Goal: Task Accomplishment & Management: Complete application form

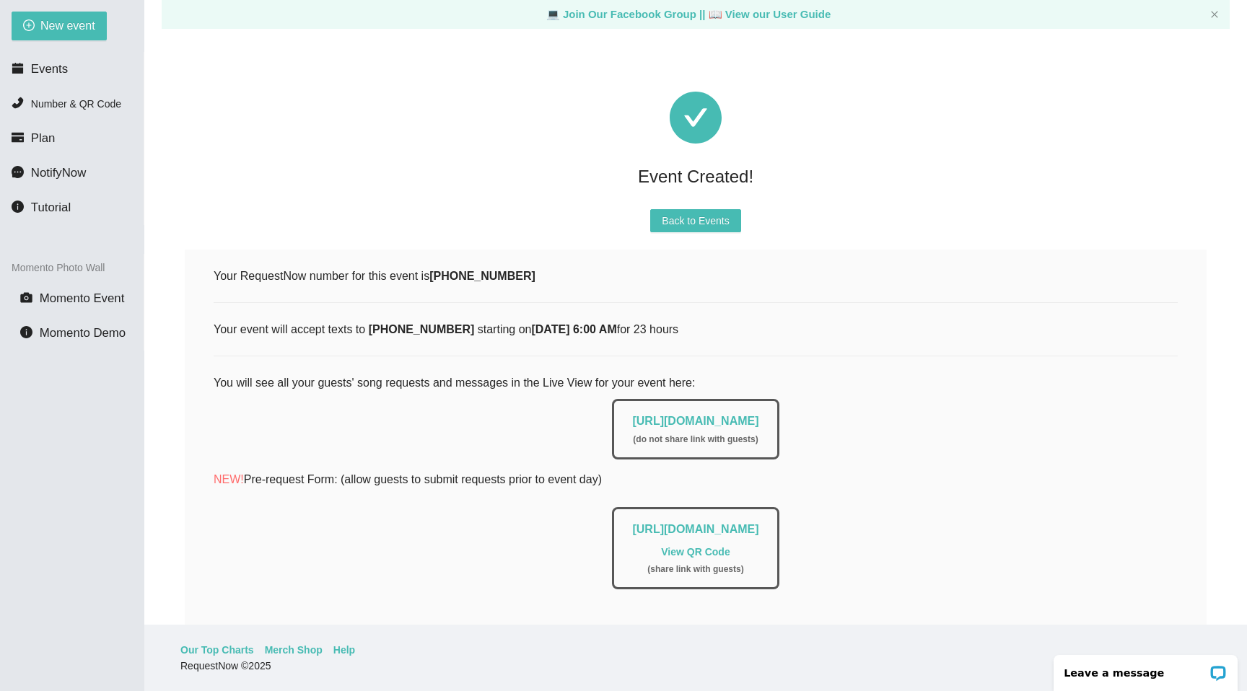
scroll to position [100, 0]
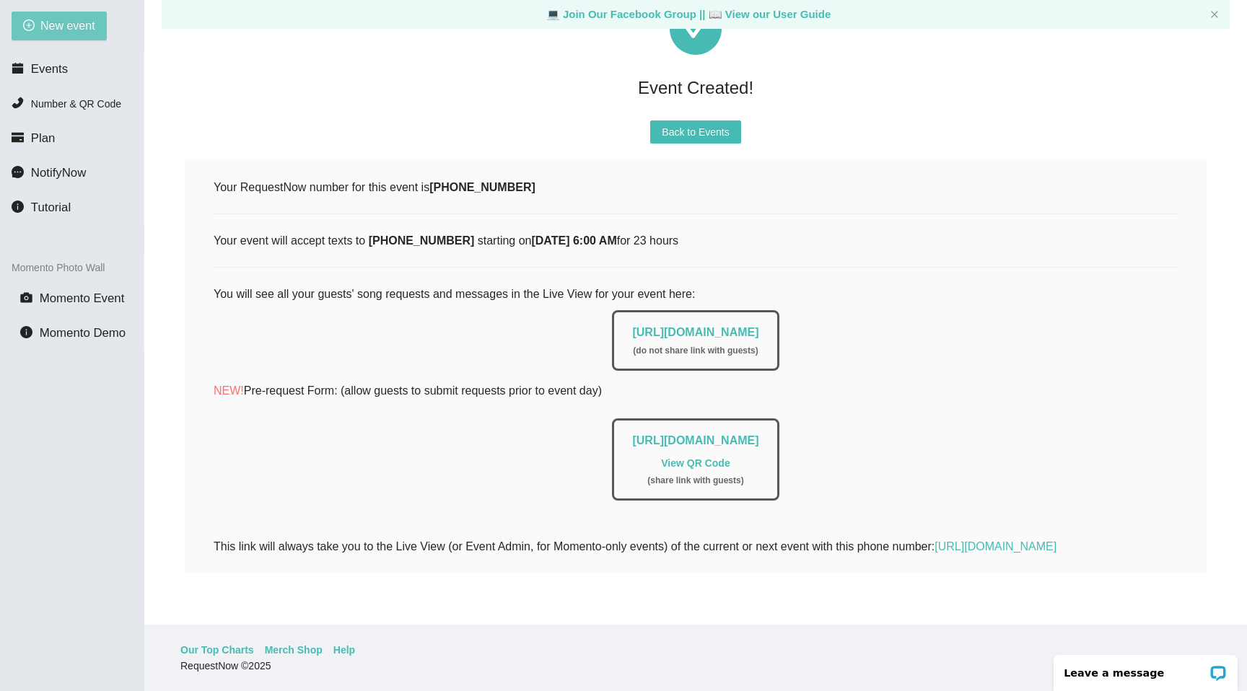
click at [79, 29] on span "New event" at bounding box center [67, 26] width 55 height 18
type textarea "[URL][DOMAIN_NAME]"
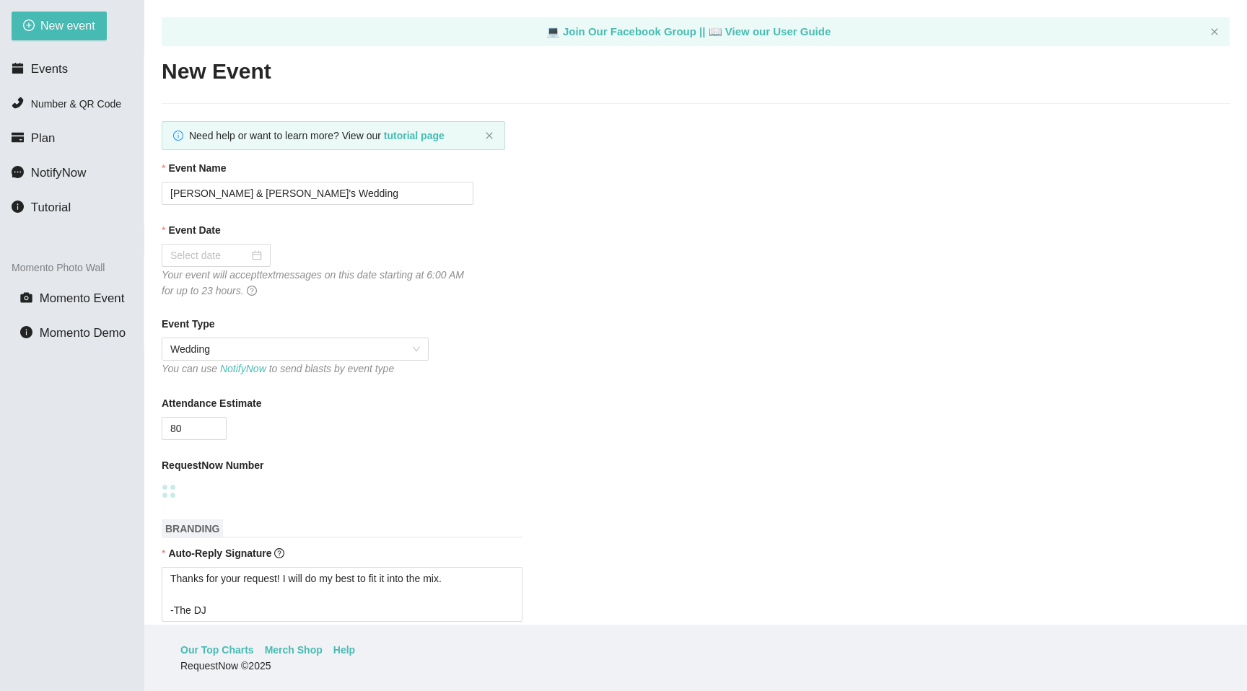
type textarea "Thanks for your request! I will do my best to fit it into the mix. -The DJ"
type textarea "Thanks for an awesome night! Thanks for your requests, and get home safe. 🎉 -Dr…"
type textarea "Thanks for your request! I will do my best to fit it into the mix. -The DJ"
type textarea "Thanks for an awesome night! Thanks for your requests, and get home safe. 🎉 -Dr…"
type textarea "Thanks for your request! I will do my best to fit it into the mix. -The DJ"
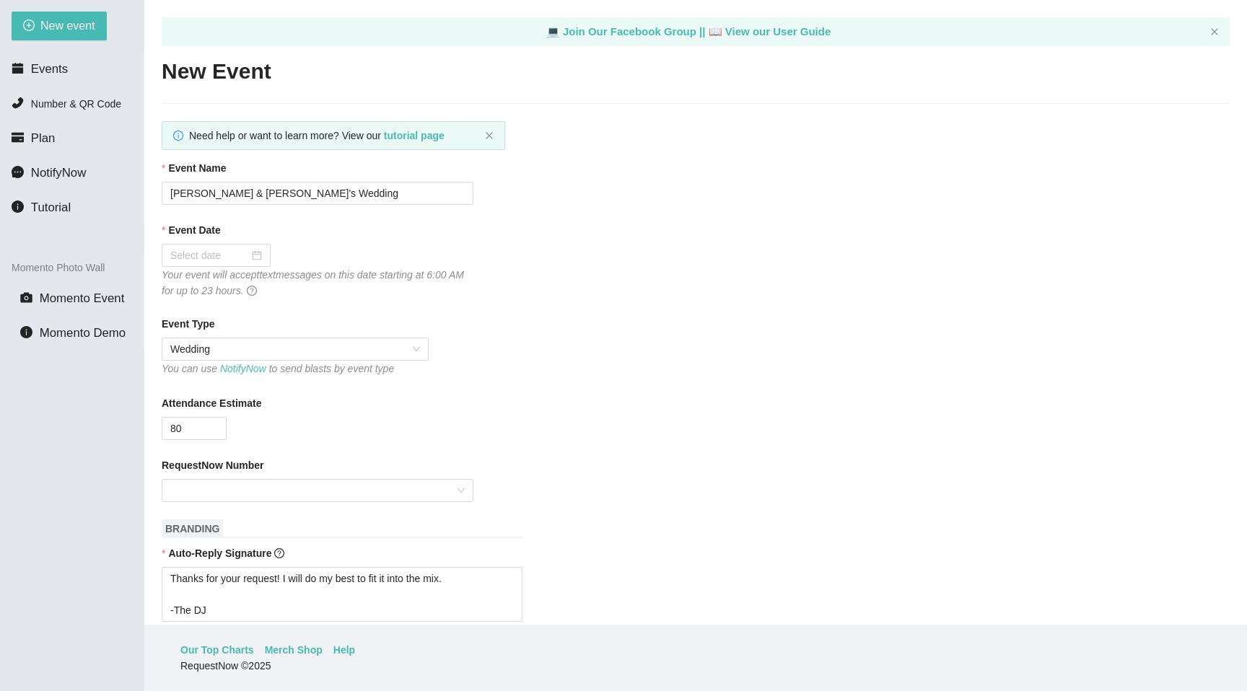
type textarea "Thanks for an awesome night! Thanks for your requests, and get home safe. 🎉 -Dr…"
type textarea "Thanks for your request! I will do my best to fit it into the mix. -The DJ"
type textarea "Thanks for an awesome night! Thanks for your requests, and get home safe. 🎉 -Dr…"
click at [323, 198] on input "[PERSON_NAME] & [PERSON_NAME]'s Wedding" at bounding box center [318, 193] width 312 height 23
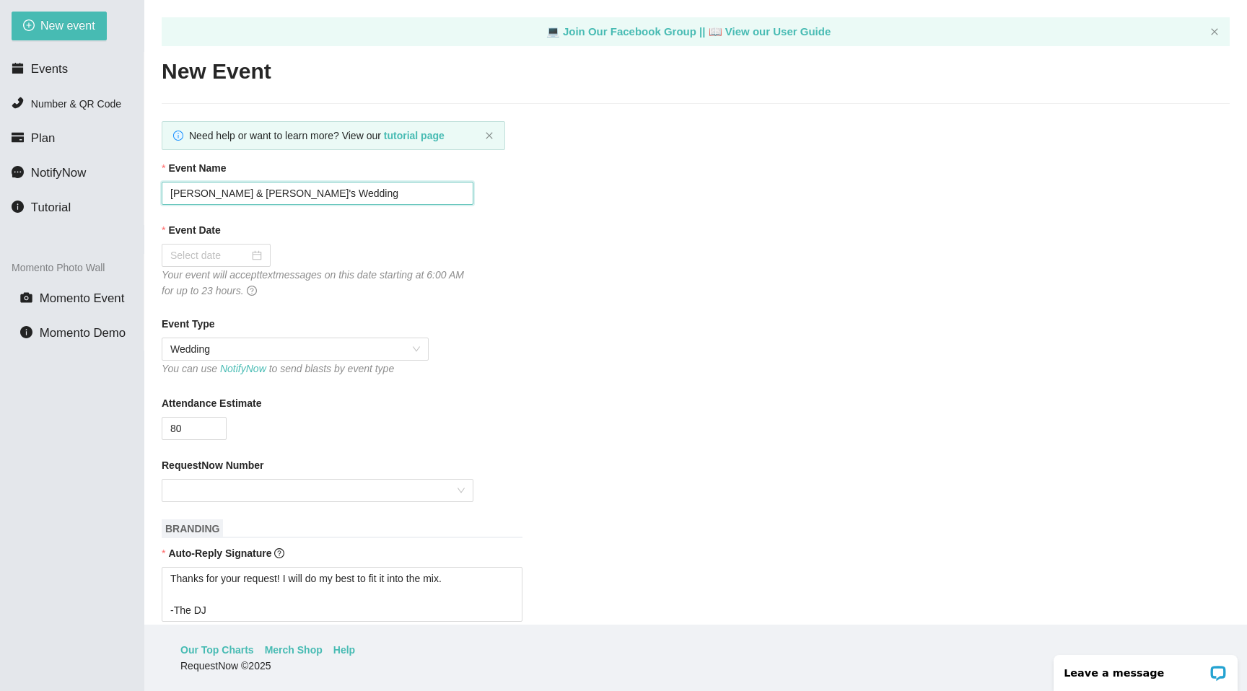
click at [323, 198] on input "[PERSON_NAME] & [PERSON_NAME]'s Wedding" at bounding box center [318, 193] width 312 height 23
paste input "Zoya & [PERSON_NAME]"
type input "[PERSON_NAME] & [PERSON_NAME]'s Wedding"
click at [228, 252] on input "Event Date" at bounding box center [209, 256] width 79 height 16
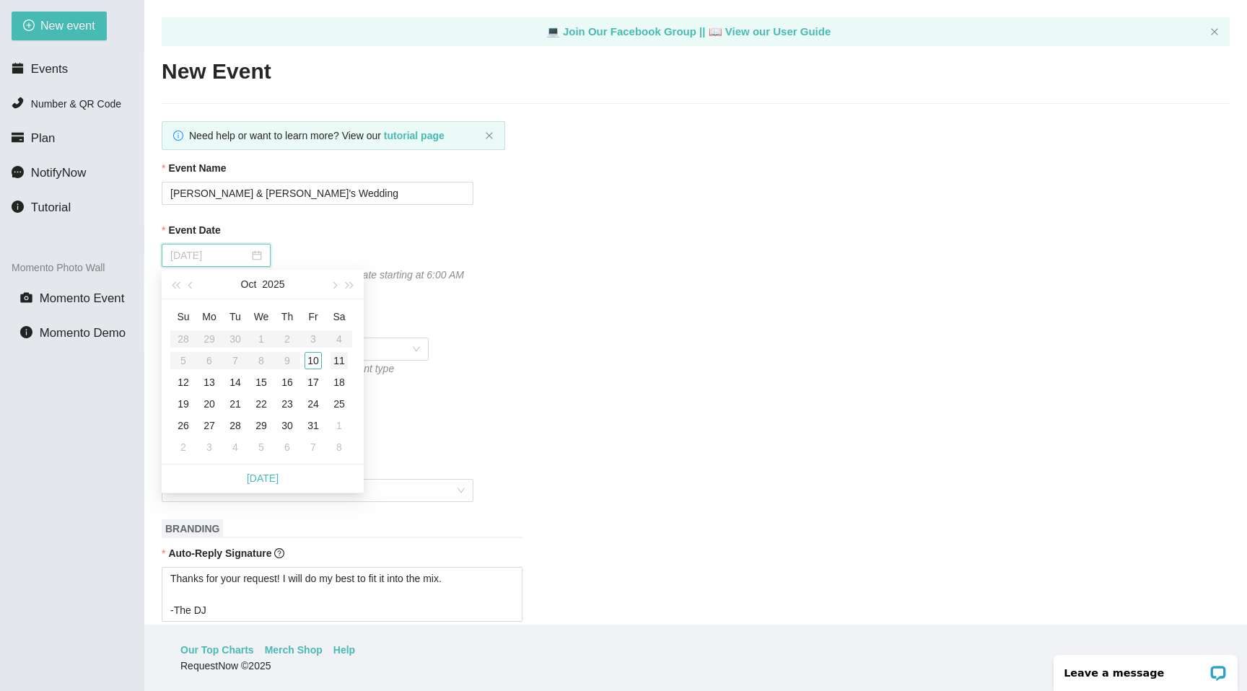
type input "[DATE]"
click at [344, 362] on div "11" at bounding box center [339, 360] width 17 height 17
type textarea "Thanks for your request! I will do my best to fit it into the mix. -The DJ"
type textarea "Thanks for an awesome night! Thanks for your requests, and get home safe. 🎉 -Dr…"
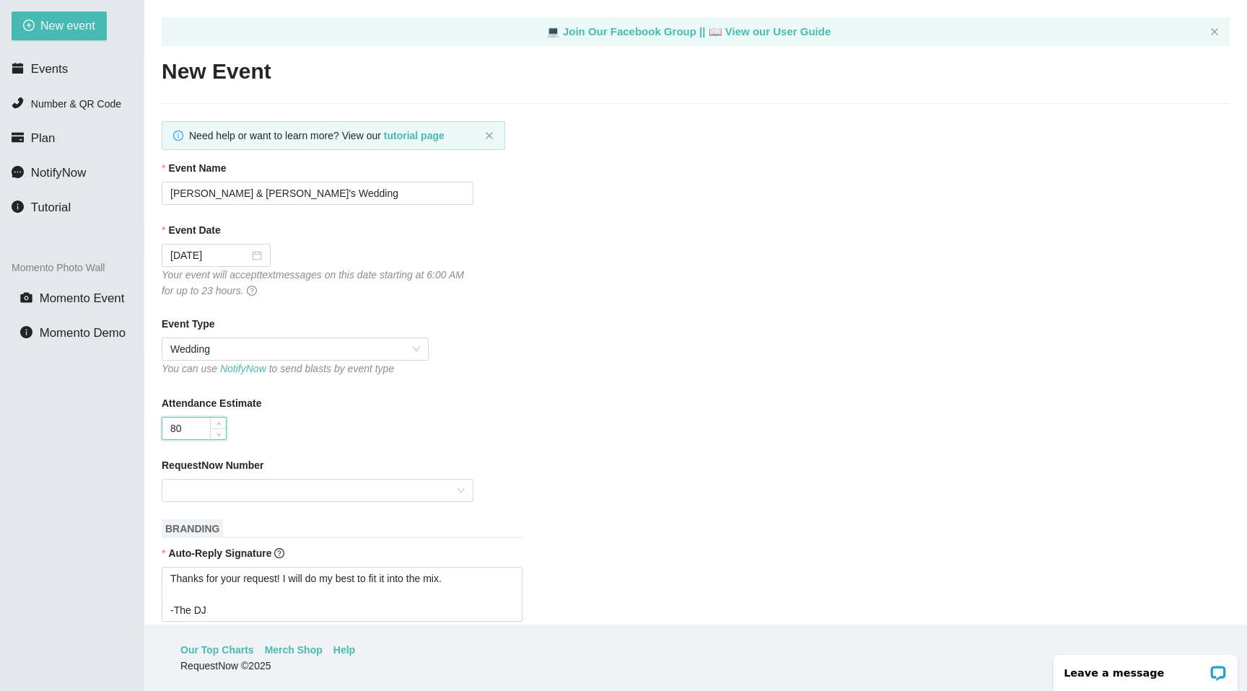
click at [205, 430] on input "80" at bounding box center [194, 429] width 64 height 22
type input "150"
click at [229, 494] on input "RequestNow Number" at bounding box center [312, 491] width 284 height 22
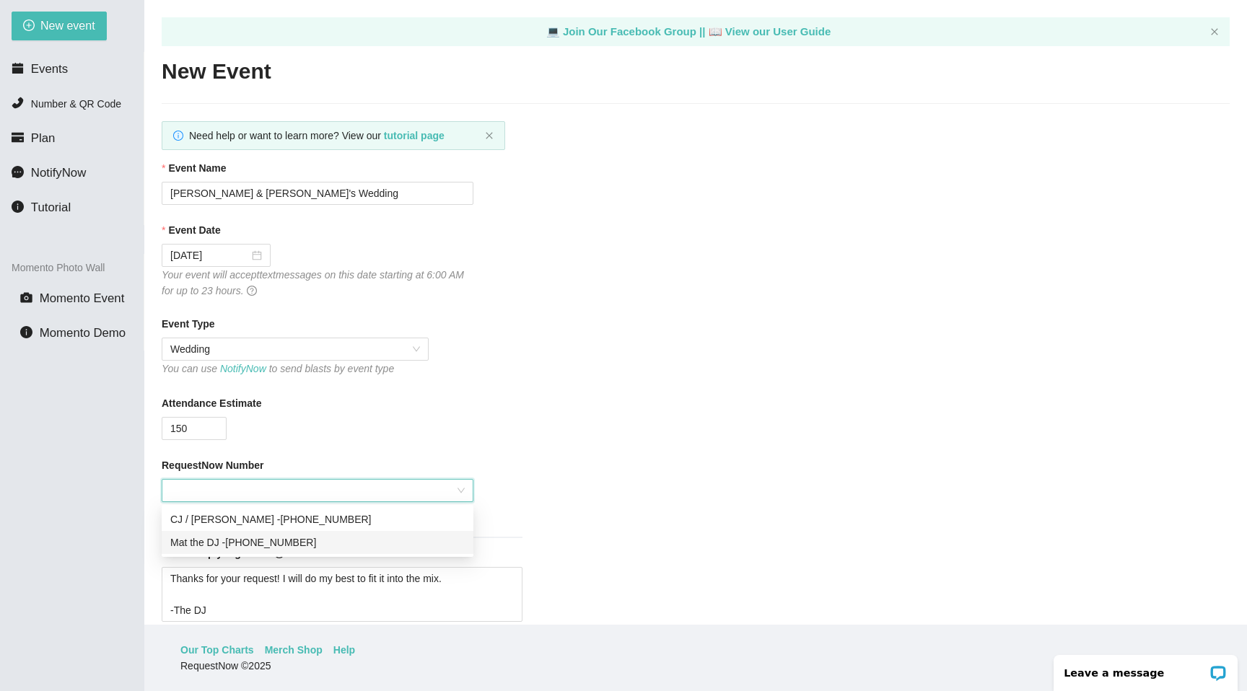
click at [249, 535] on div "Mat the DJ - [PHONE_NUMBER]" at bounding box center [317, 543] width 294 height 16
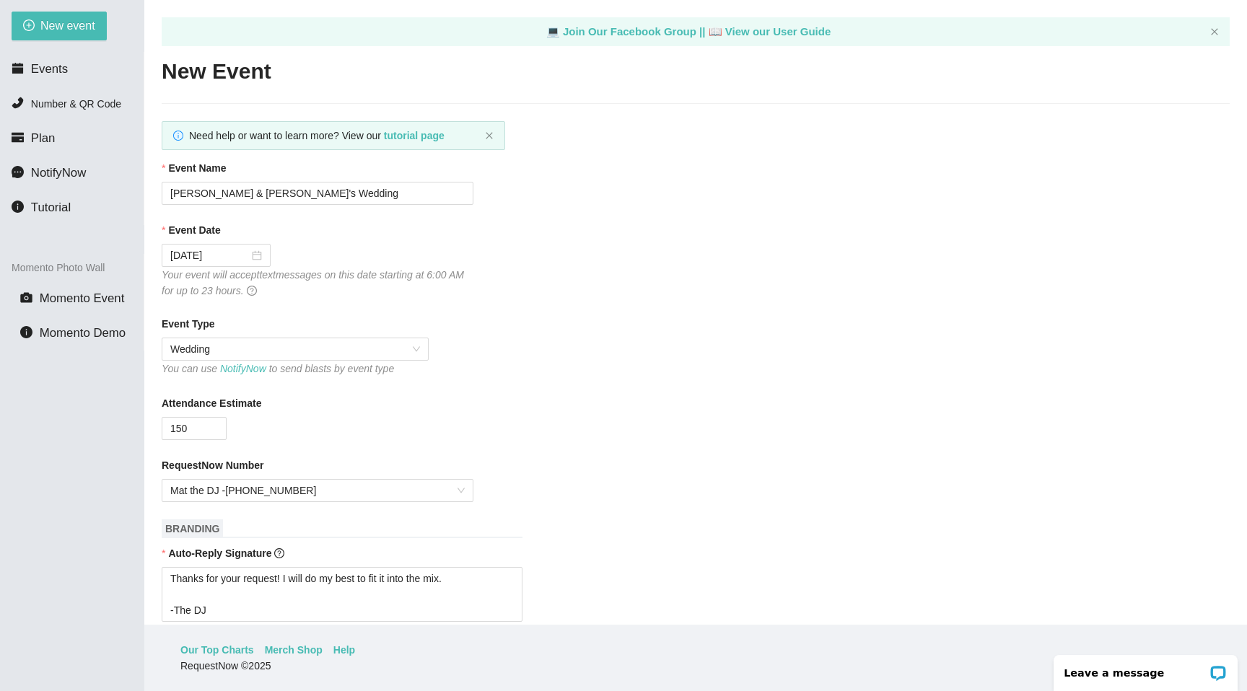
click at [393, 416] on div "Attendance Estimate" at bounding box center [696, 406] width 1068 height 22
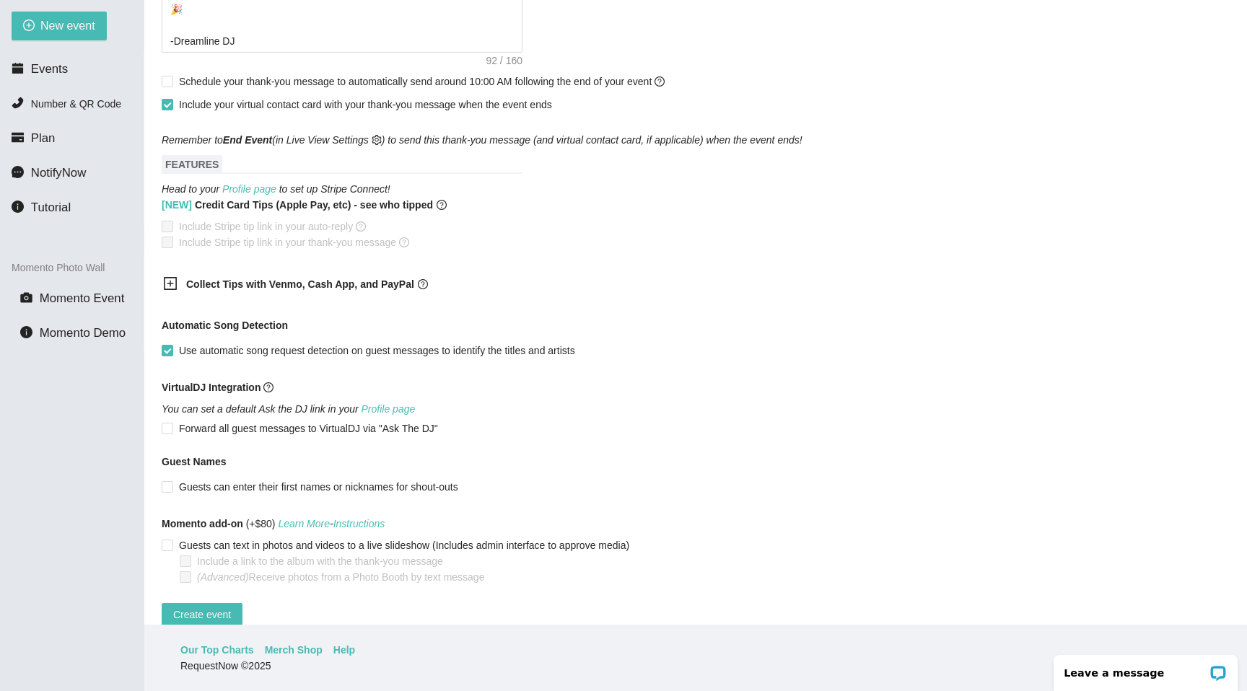
scroll to position [740, 0]
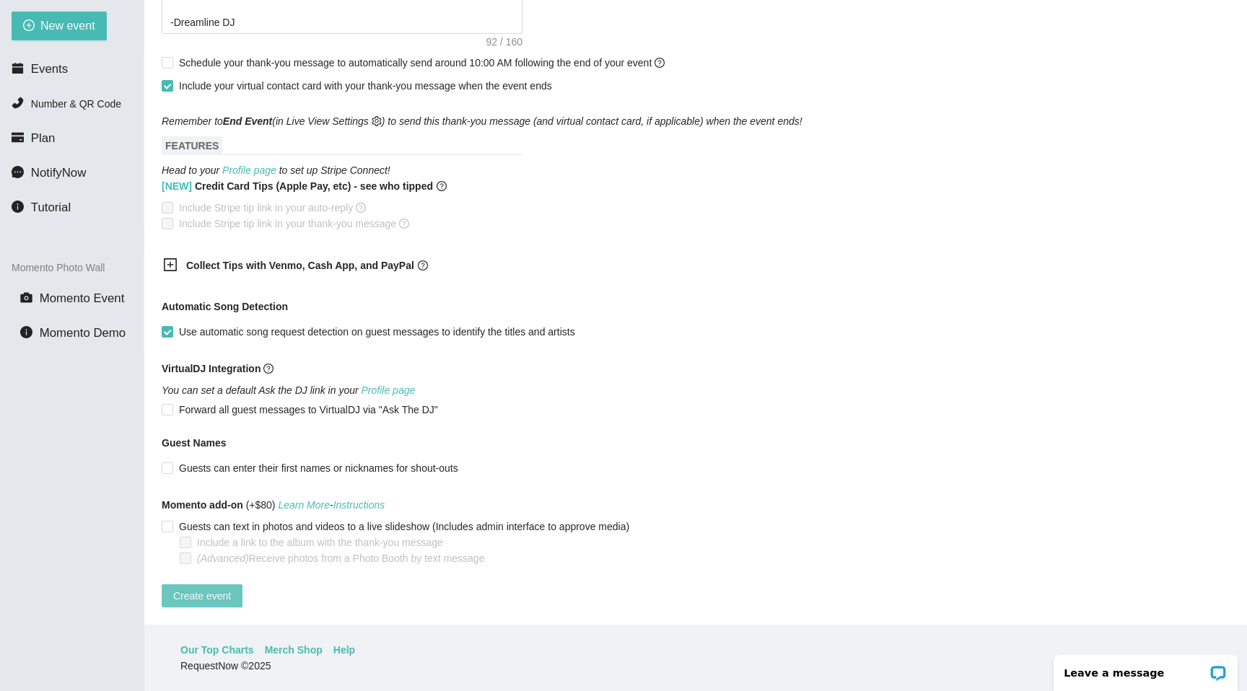
click at [201, 593] on button "Create event" at bounding box center [202, 596] width 81 height 23
type textarea "Thanks for your request! I will do my best to fit it into the mix. -The DJ"
type textarea "Thanks for an awesome night! Thanks for your requests, and get home safe. 🎉 -Dr…"
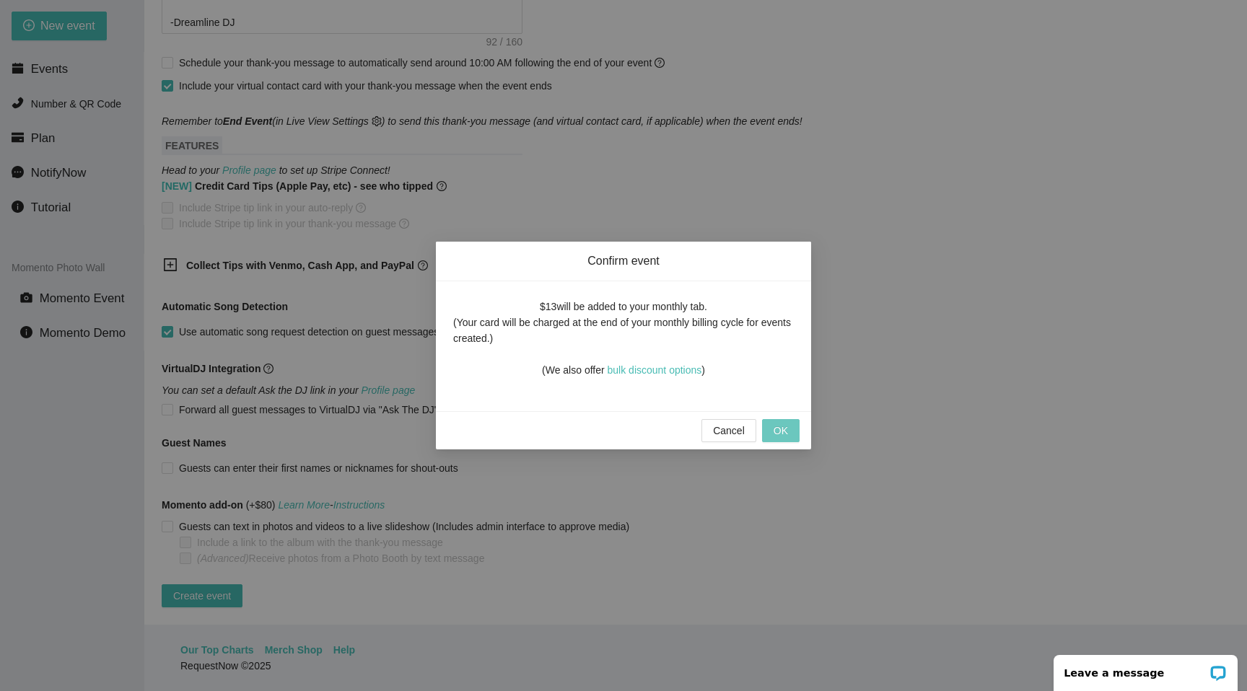
click at [786, 433] on span "OK" at bounding box center [781, 431] width 14 height 16
type textarea "Thanks for your request! I will do my best to fit it into the mix. -The DJ"
type textarea "Thanks for an awesome night! Thanks for your requests, and get home safe. 🎉 -Dr…"
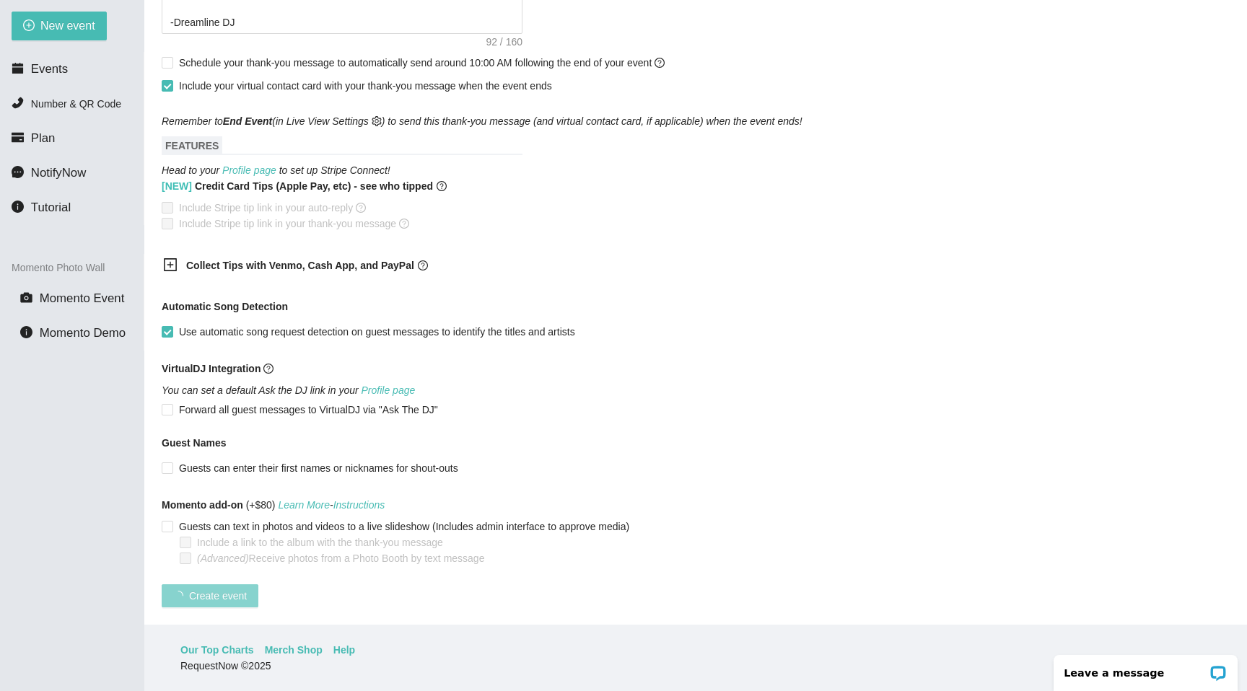
scroll to position [100, 0]
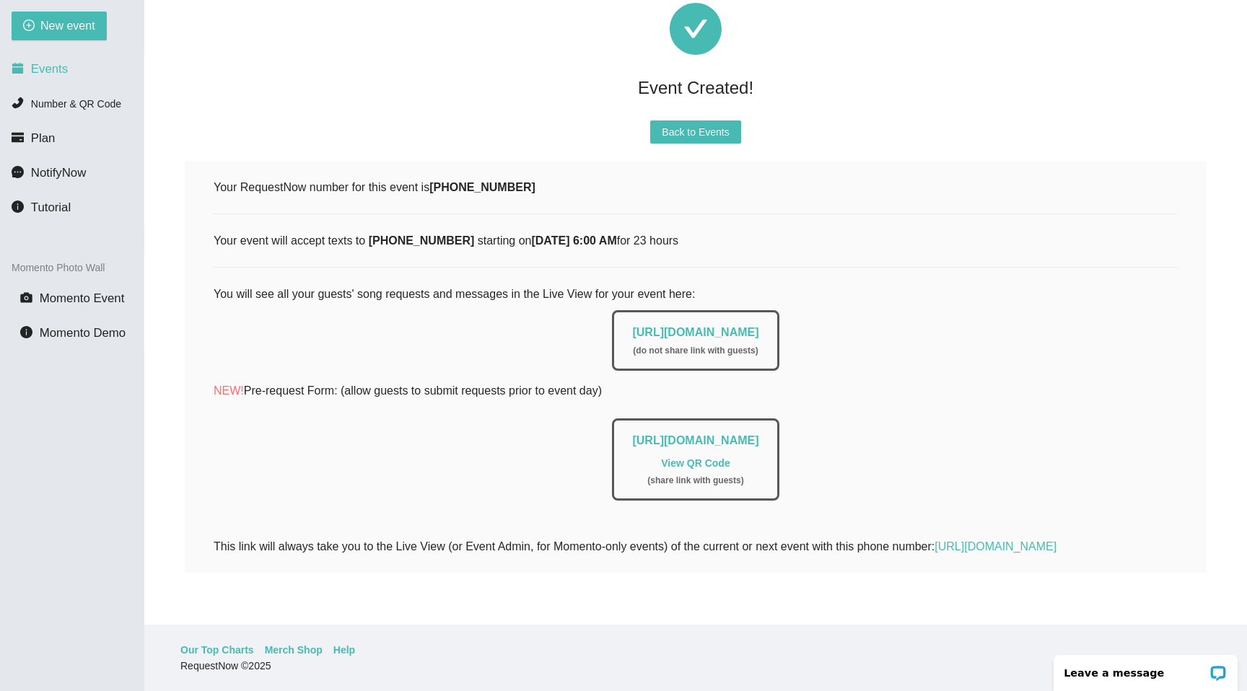
click at [32, 79] on li "Events" at bounding box center [72, 69] width 144 height 29
